Goal: Task Accomplishment & Management: Complete application form

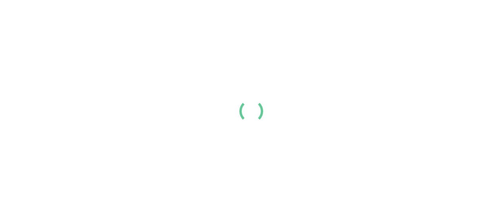
click at [101, 90] on div at bounding box center [251, 111] width 502 height 222
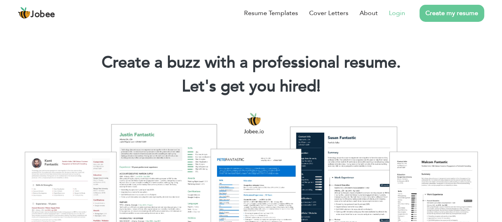
click at [403, 11] on link "Login" at bounding box center [397, 13] width 16 height 10
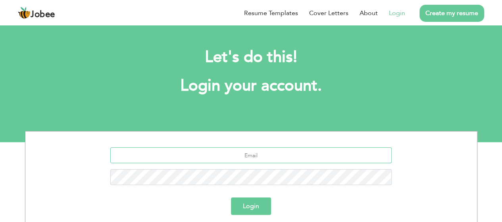
click at [191, 159] on input "text" at bounding box center [250, 155] width 281 height 16
type input "m"
paste input "1"
type input "k.ahsanucando.01@gmail.com"
click at [251, 207] on button "Login" at bounding box center [251, 205] width 40 height 17
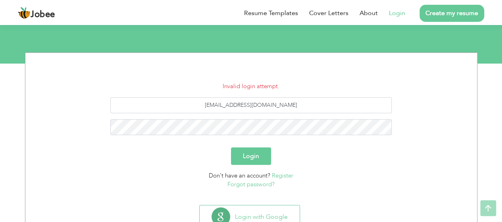
scroll to position [79, 0]
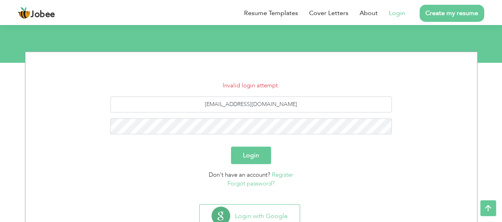
click at [248, 183] on link "Forgot password?" at bounding box center [250, 183] width 47 height 8
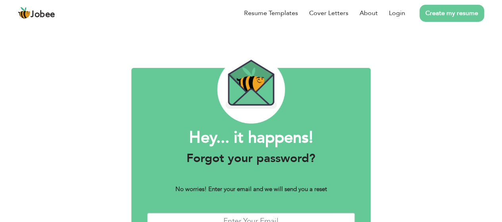
scroll to position [16, 0]
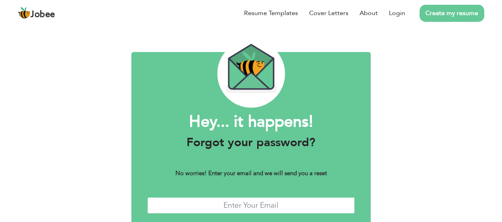
click at [244, 200] on input "text" at bounding box center [251, 205] width 208 height 17
type input "m"
paste input "1"
type input "[EMAIL_ADDRESS][DOMAIN_NAME]"
click at [378, 141] on div "Hey... it happens! Forgot your password? No worries! Enter your email and we wi…" at bounding box center [251, 136] width 502 height 257
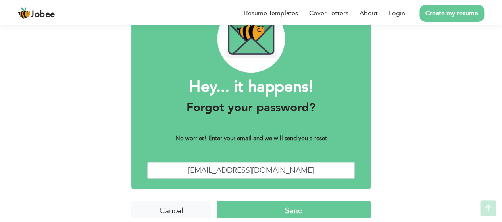
scroll to position [59, 0]
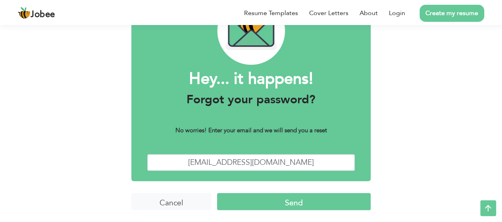
click at [303, 205] on input "Send" at bounding box center [294, 201] width 154 height 17
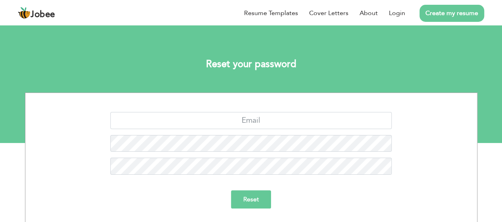
click at [227, 111] on div "Reset" at bounding box center [251, 166] width 453 height 148
click at [226, 121] on input "text" at bounding box center [250, 120] width 281 height 17
type input "m"
paste input "1"
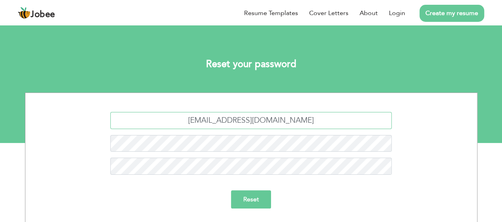
type input "[EMAIL_ADDRESS][DOMAIN_NAME]"
click at [260, 203] on input "Reset" at bounding box center [251, 199] width 40 height 18
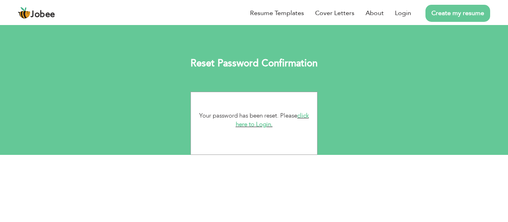
click at [245, 125] on link "click here to Login." at bounding box center [272, 120] width 73 height 17
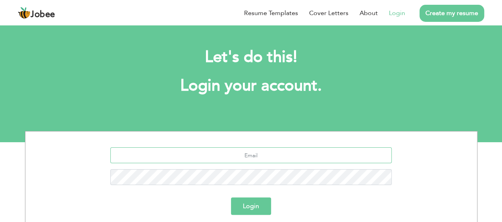
click at [237, 151] on input "text" at bounding box center [250, 155] width 281 height 16
type input "m"
paste input "1"
type input "[EMAIL_ADDRESS][DOMAIN_NAME]"
click at [257, 209] on button "Login" at bounding box center [251, 205] width 40 height 17
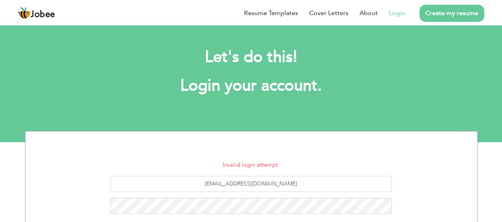
click at [193, 143] on section "Invalid login attempt. [EMAIL_ADDRESS][DOMAIN_NAME] Login Don't have an account…" at bounding box center [251, 205] width 440 height 149
click at [193, 144] on section "Invalid login attempt. [EMAIL_ADDRESS][DOMAIN_NAME] Login Don't have an account…" at bounding box center [251, 205] width 440 height 149
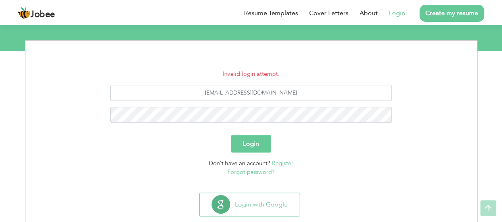
scroll to position [108, 0]
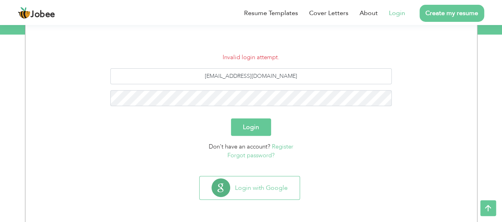
click at [258, 122] on button "Login" at bounding box center [251, 126] width 40 height 17
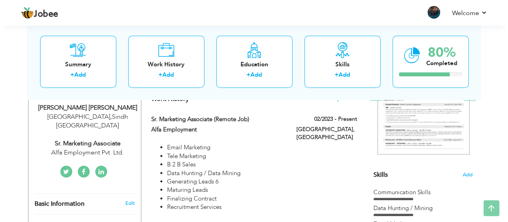
scroll to position [143, 0]
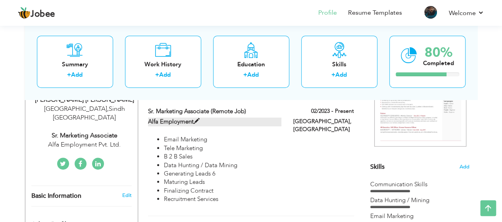
click at [195, 121] on span at bounding box center [197, 121] width 6 height 6
type input "Sr. Marketing Associate (Remote Job)"
type input "Alfa Employment"
type input "02/2023"
type input "[GEOGRAPHIC_DATA]"
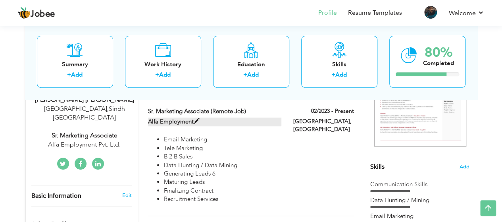
type input "[GEOGRAPHIC_DATA]"
checkbox input "true"
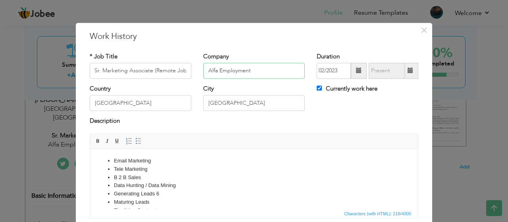
scroll to position [0, 0]
drag, startPoint x: 258, startPoint y: 69, endPoint x: 165, endPoint y: 74, distance: 93.5
click at [171, 75] on div "* Job Title Sr. Marketing Associate (Remote Job) Company Alfa Employment Durati…" at bounding box center [254, 68] width 341 height 32
type input "Star Employment"
click at [208, 118] on div "Description" at bounding box center [254, 122] width 329 height 10
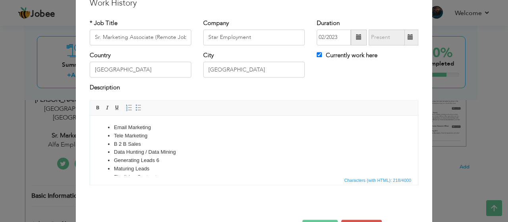
scroll to position [48, 0]
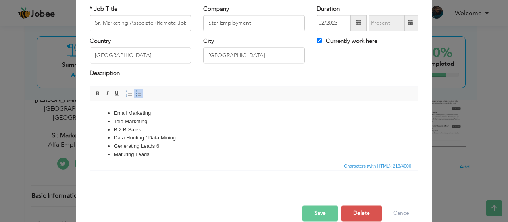
click at [163, 146] on li "Generating Leads 6" at bounding box center [254, 146] width 280 height 8
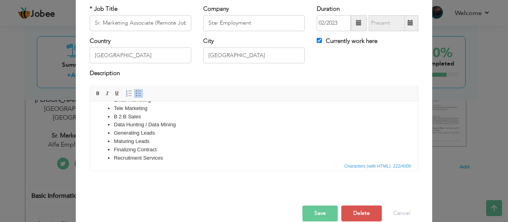
click at [313, 211] on button "Save" at bounding box center [319, 213] width 35 height 16
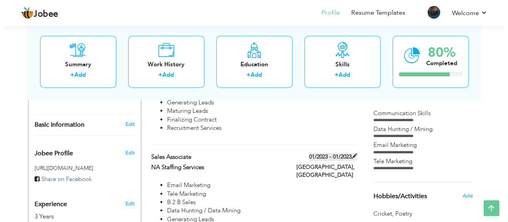
scroll to position [214, 0]
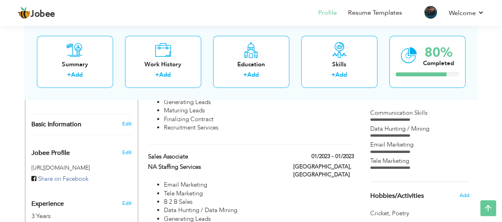
click at [354, 152] on div "01/2023 - 01/2023" at bounding box center [323, 157] width 73 height 10
type input "Sales Associate"
type input "NA Staffing Services"
type input "01/2023"
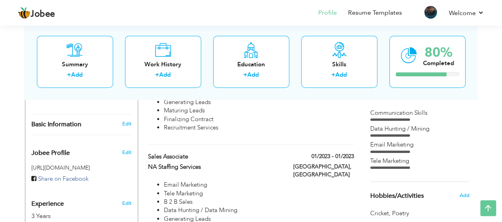
type input "[GEOGRAPHIC_DATA]"
checkbox input "false"
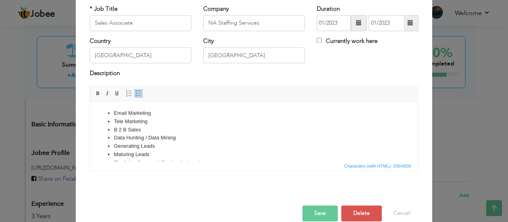
scroll to position [0, 0]
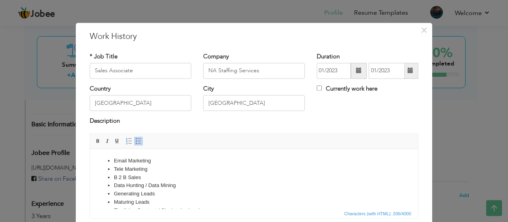
click at [408, 71] on span at bounding box center [411, 71] width 6 height 6
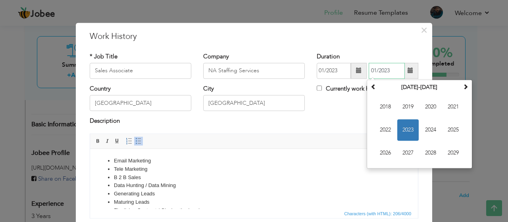
click at [429, 133] on span "2024" at bounding box center [430, 129] width 21 height 21
click at [426, 131] on span "Jul" at bounding box center [430, 129] width 21 height 21
type input "07/2024"
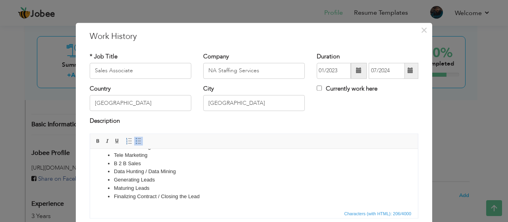
scroll to position [60, 0]
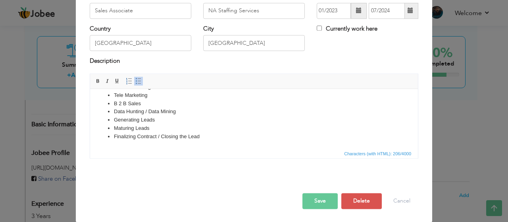
click at [322, 200] on button "Save" at bounding box center [319, 201] width 35 height 16
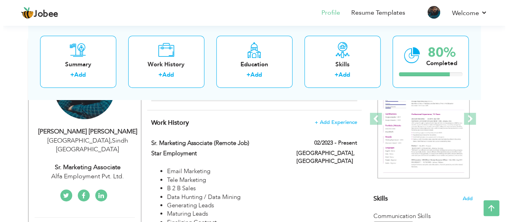
scroll to position [127, 0]
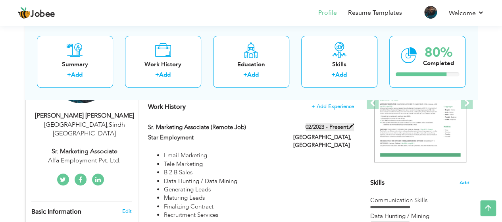
click at [353, 124] on span at bounding box center [352, 126] width 6 height 6
type input "Sr. Marketing Associate (Remote Job)"
type input "Star Employment"
type input "02/2023"
type input "[GEOGRAPHIC_DATA]"
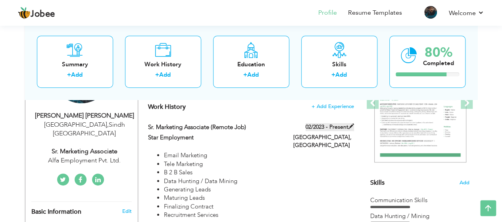
checkbox input "true"
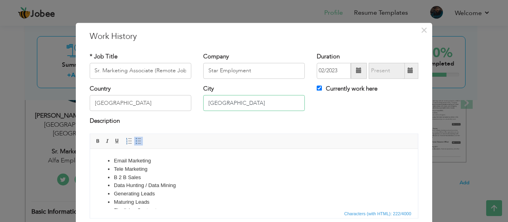
scroll to position [0, 0]
drag, startPoint x: 227, startPoint y: 103, endPoint x: 179, endPoint y: 105, distance: 47.7
click at [217, 102] on input "[GEOGRAPHIC_DATA]" at bounding box center [254, 103] width 102 height 16
type input "K"
type input "[GEOGRAPHIC_DATA]"
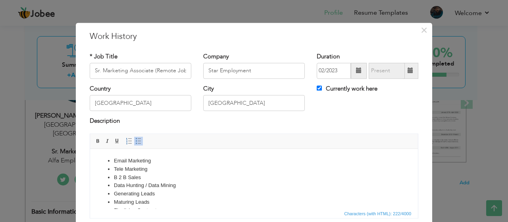
click at [172, 178] on li "B 2 B Sales" at bounding box center [254, 177] width 280 height 8
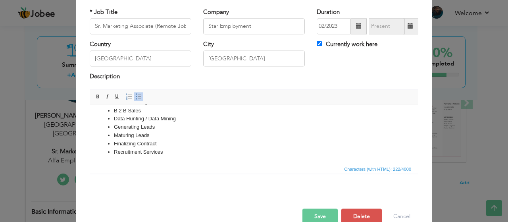
scroll to position [60, 0]
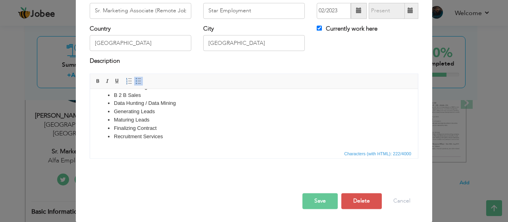
click at [314, 203] on button "Save" at bounding box center [319, 201] width 35 height 16
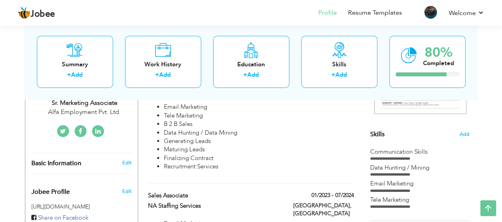
scroll to position [0, 0]
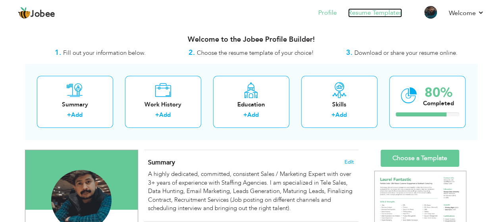
click at [368, 13] on link "Resume Templates" at bounding box center [375, 12] width 54 height 9
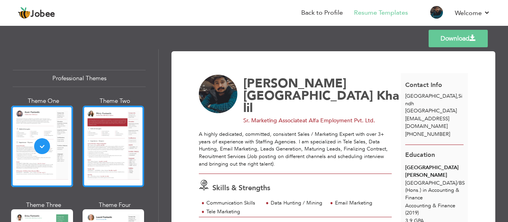
click at [119, 139] on div at bounding box center [114, 146] width 62 height 81
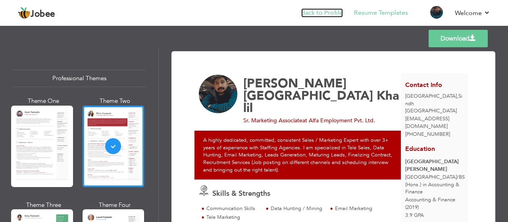
click at [313, 11] on link "Back to Profile" at bounding box center [322, 12] width 42 height 9
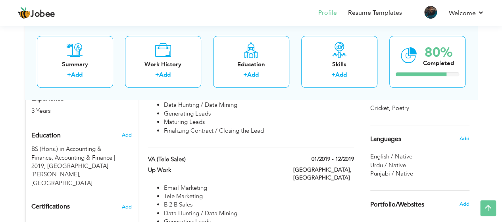
scroll to position [326, 0]
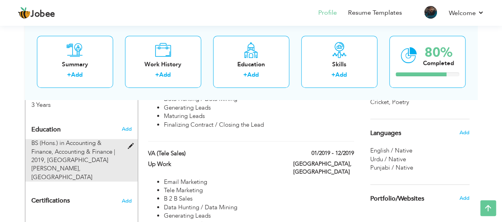
click at [132, 143] on span at bounding box center [132, 146] width 10 height 6
type input "BS (Hons.) in Accounting & Finance"
type input "Accounting & Finance"
type input "2019"
type input "[GEOGRAPHIC_DATA][PERSON_NAME]"
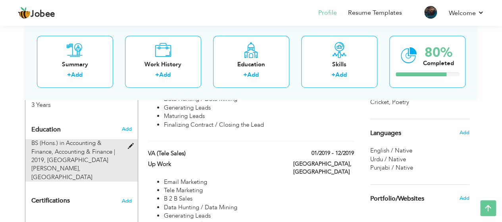
type input "3.86"
radio input "true"
type input "[GEOGRAPHIC_DATA]"
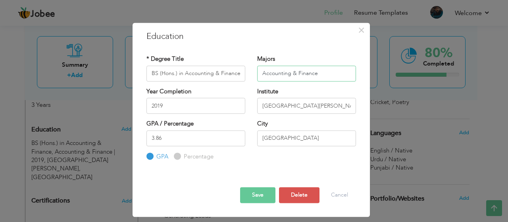
click at [296, 71] on input "Accounting & Finance" at bounding box center [306, 74] width 99 height 16
click at [257, 197] on button "Save" at bounding box center [257, 195] width 35 height 16
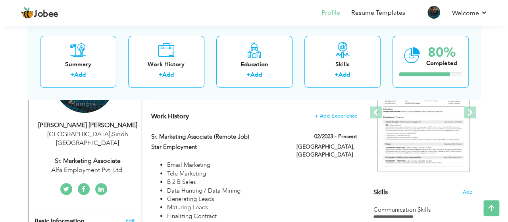
scroll to position [135, 0]
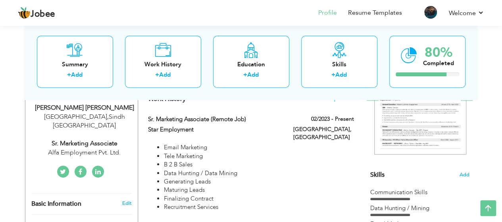
click at [89, 148] on div "Alfa Employment Pvt. Ltd." at bounding box center [84, 152] width 106 height 9
type input "[PERSON_NAME] [GEOGRAPHIC_DATA]"
type input "Khalil"
type input "[PHONE_NUMBER]"
select select "number:166"
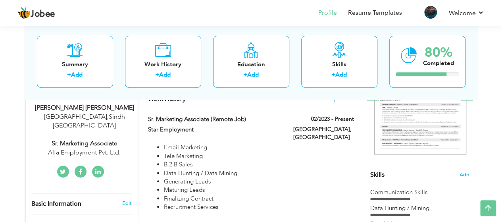
type input "Sindh"
type input "[GEOGRAPHIC_DATA]"
select select "number:5"
type input "Alfa Employment Pvt. Ltd."
type input "Sr. Marketing Associate"
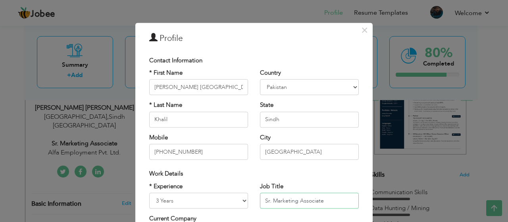
click at [295, 194] on input "Sr. Marketing Associate" at bounding box center [309, 201] width 99 height 16
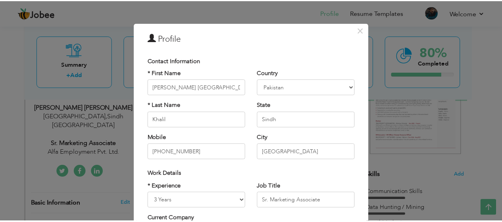
scroll to position [133, 0]
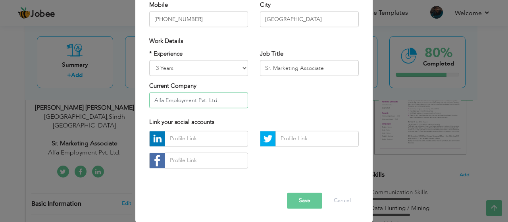
drag, startPoint x: 221, startPoint y: 102, endPoint x: 83, endPoint y: 67, distance: 142.1
click at [91, 64] on div "× Profile Contact Information * First Name Mohd. Ehsan * Last Name" at bounding box center [254, 111] width 508 height 222
type input "Star Employment"
click at [298, 202] on button "Save" at bounding box center [304, 201] width 35 height 16
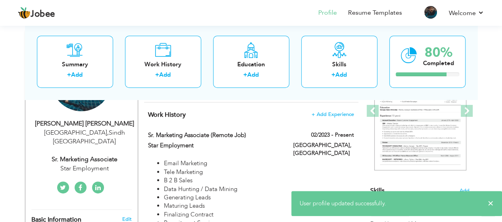
scroll to position [0, 0]
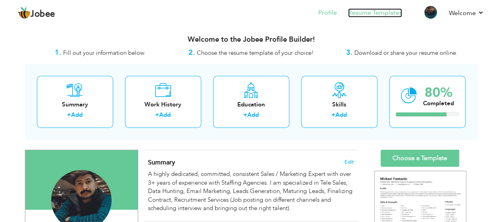
click at [359, 12] on link "Resume Templates" at bounding box center [375, 12] width 54 height 9
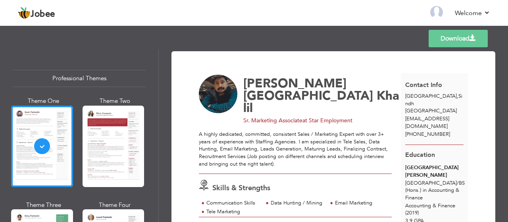
click at [146, 110] on div "Professional Themes Theme One Theme Two Theme Three Theme Six" at bounding box center [79, 135] width 158 height 173
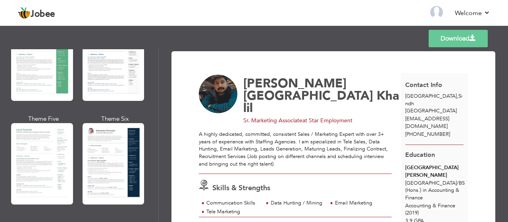
scroll to position [191, 0]
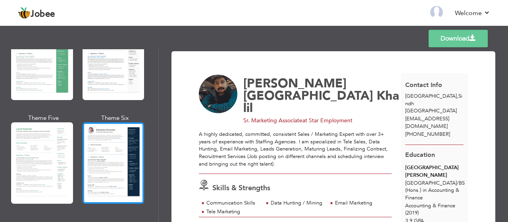
click at [108, 148] on div at bounding box center [114, 162] width 62 height 81
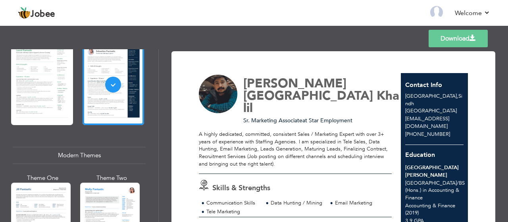
scroll to position [270, 0]
click at [318, 154] on div "A highly dedicated, committed, consistent Sales / Marketing Expert with over 3+…" at bounding box center [295, 149] width 193 height 37
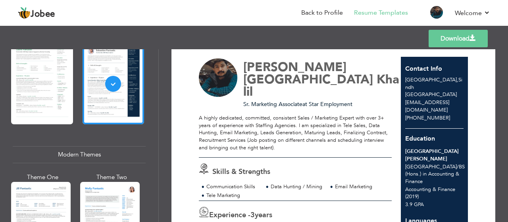
scroll to position [0, 0]
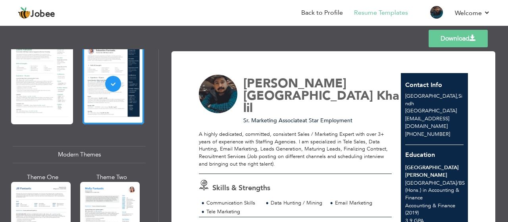
click at [467, 40] on link "Download" at bounding box center [458, 38] width 59 height 17
